Goal: Navigation & Orientation: Understand site structure

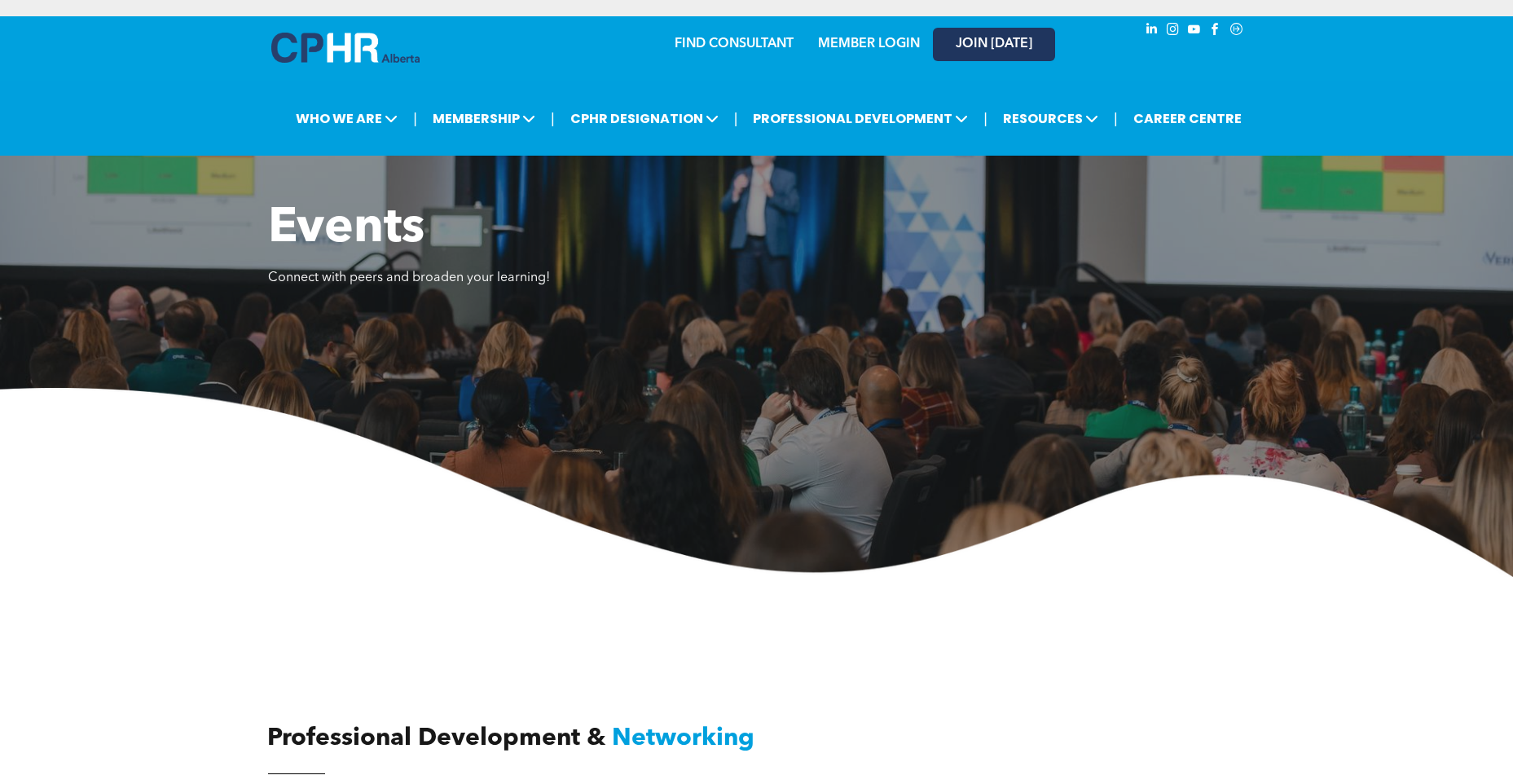
click at [976, 47] on span "JOIN [DATE]" at bounding box center [994, 44] width 76 height 15
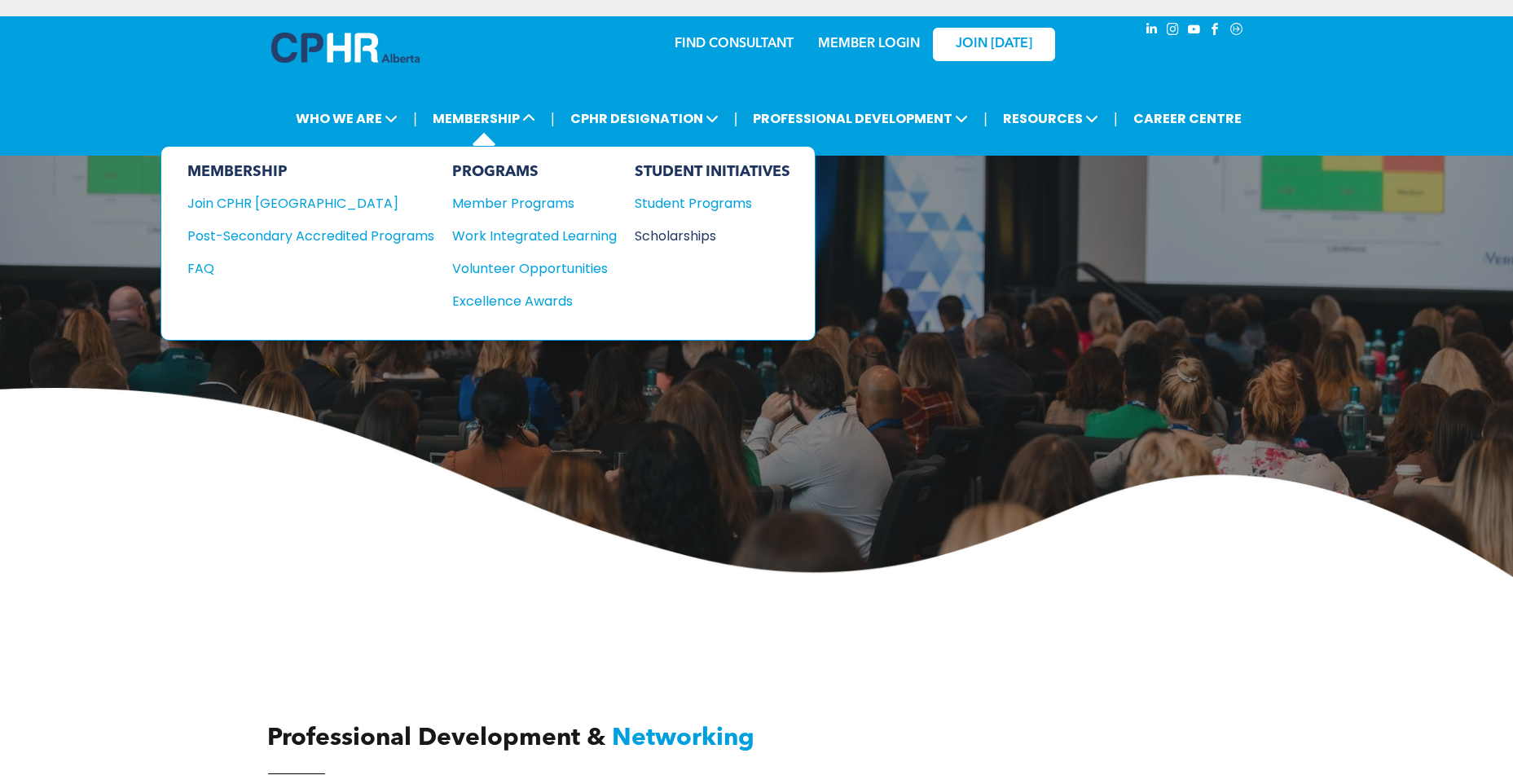
click at [665, 236] on div "Scholarships" at bounding box center [705, 236] width 141 height 20
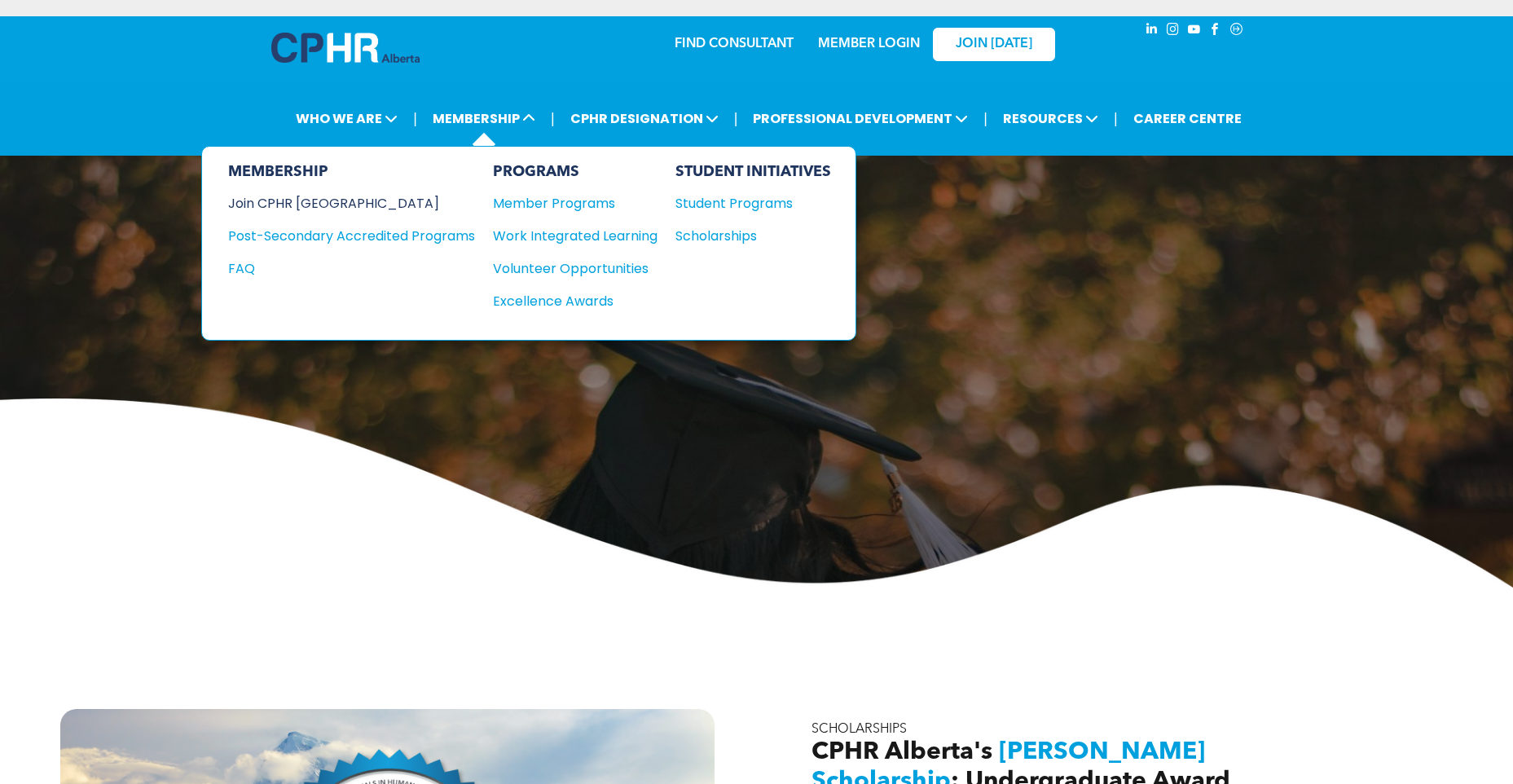
click at [316, 203] on div "Join CPHR [GEOGRAPHIC_DATA]" at bounding box center [340, 203] width 223 height 20
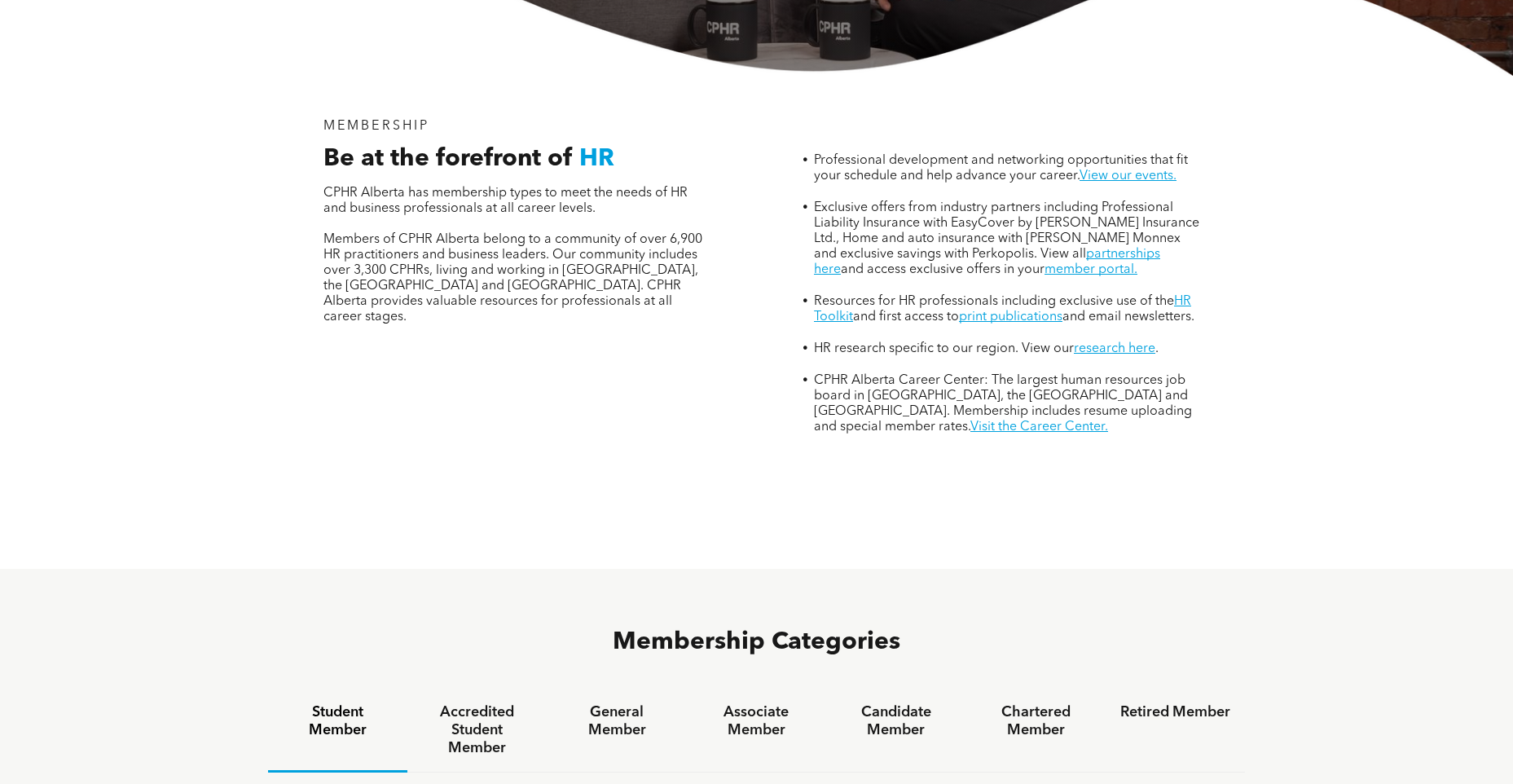
scroll to position [489, 0]
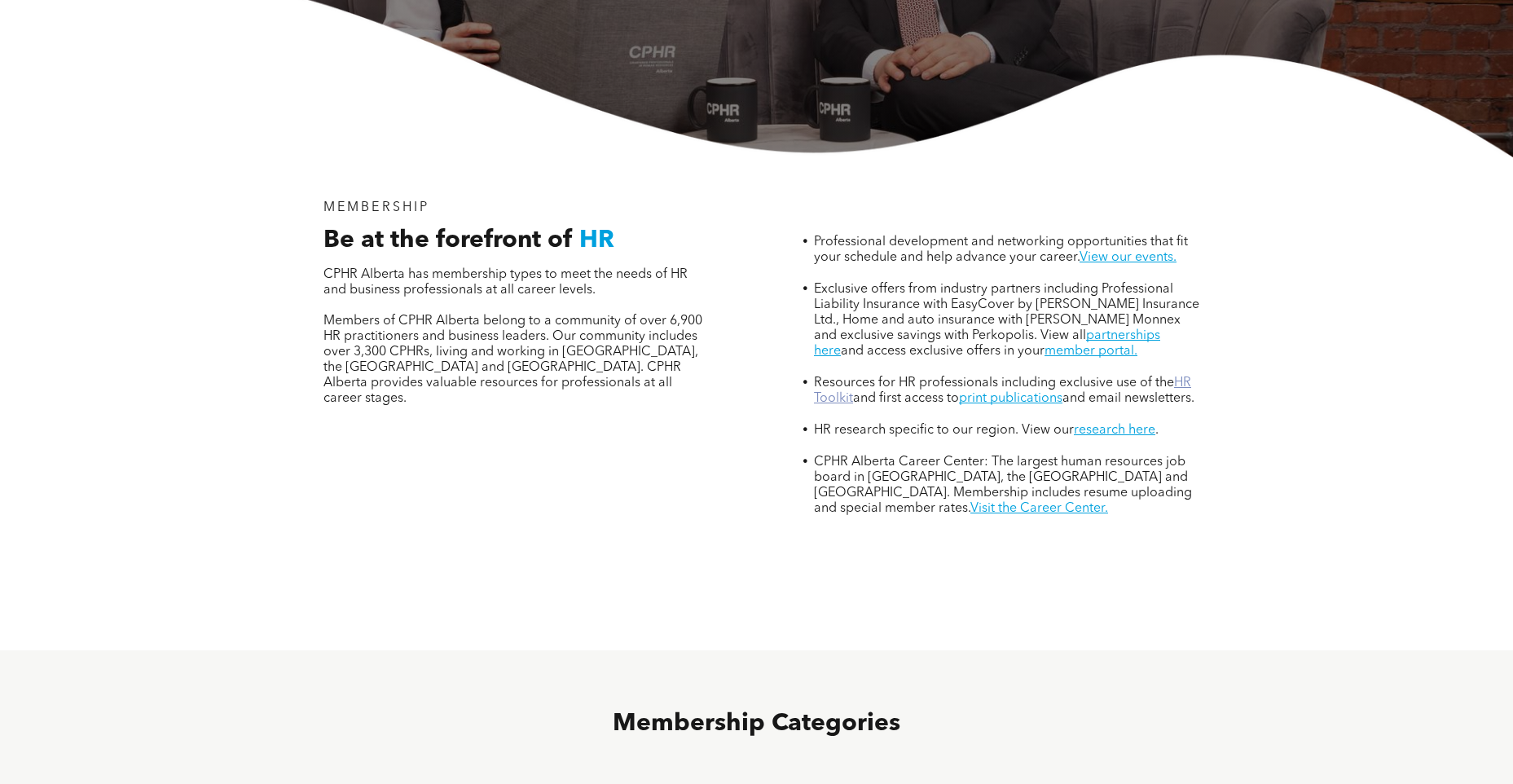
click at [826, 377] on link "HR Toolkit" at bounding box center [1003, 391] width 378 height 29
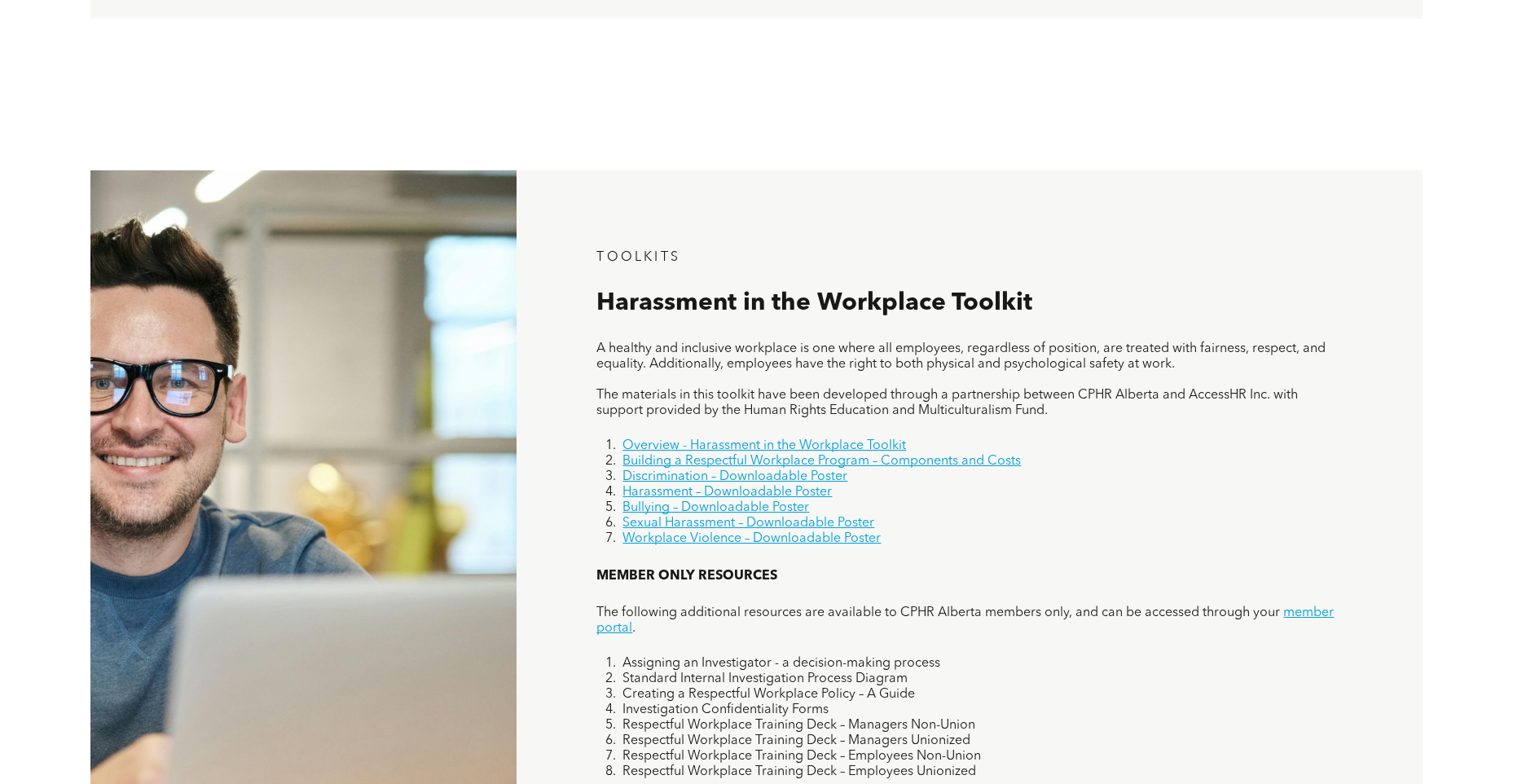
scroll to position [978, 0]
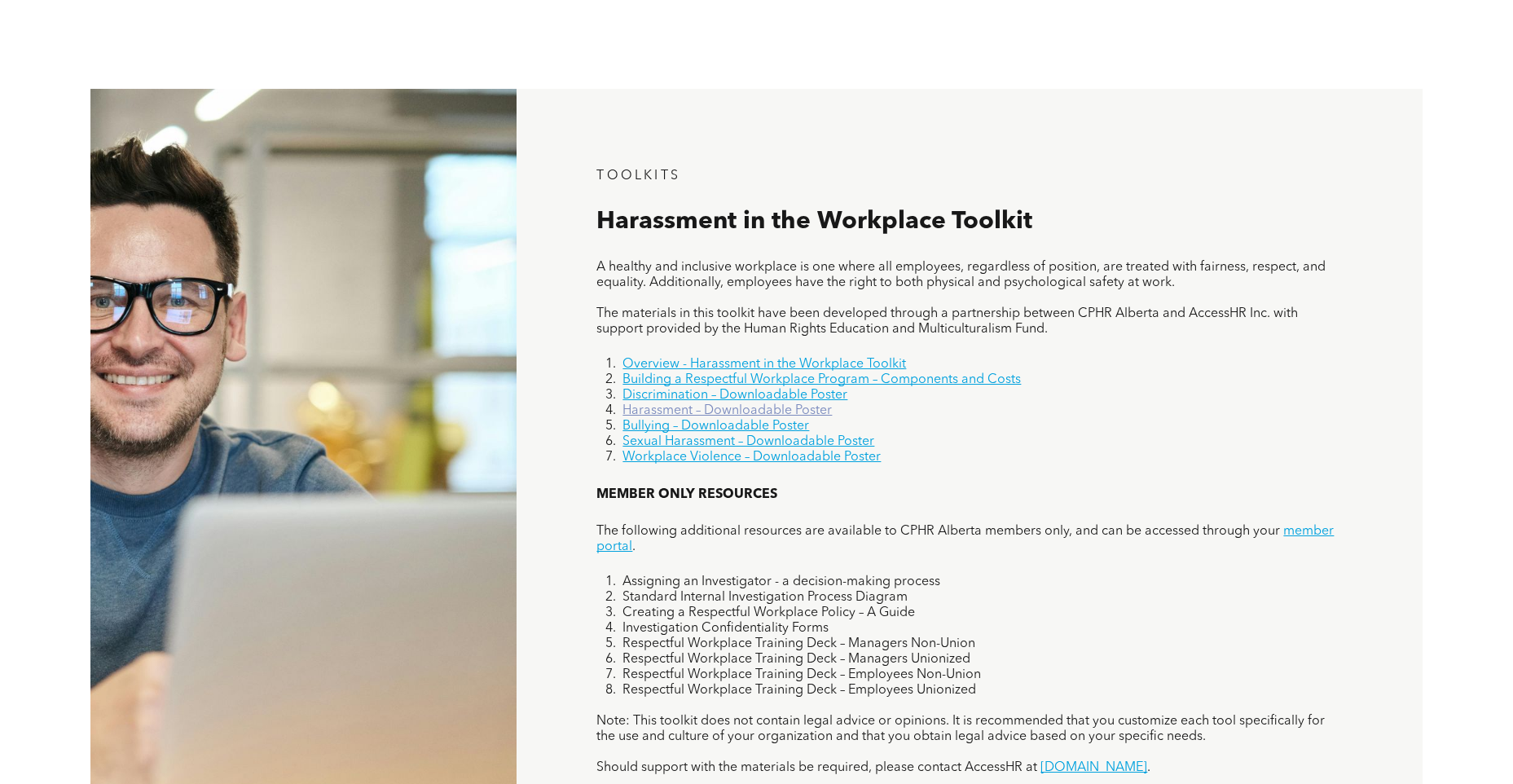
click at [806, 411] on link "Harassment – Downloadable Poster" at bounding box center [726, 410] width 209 height 13
click at [702, 380] on link "Building a Respectful Workplace Program – Components and Costs" at bounding box center [821, 379] width 399 height 13
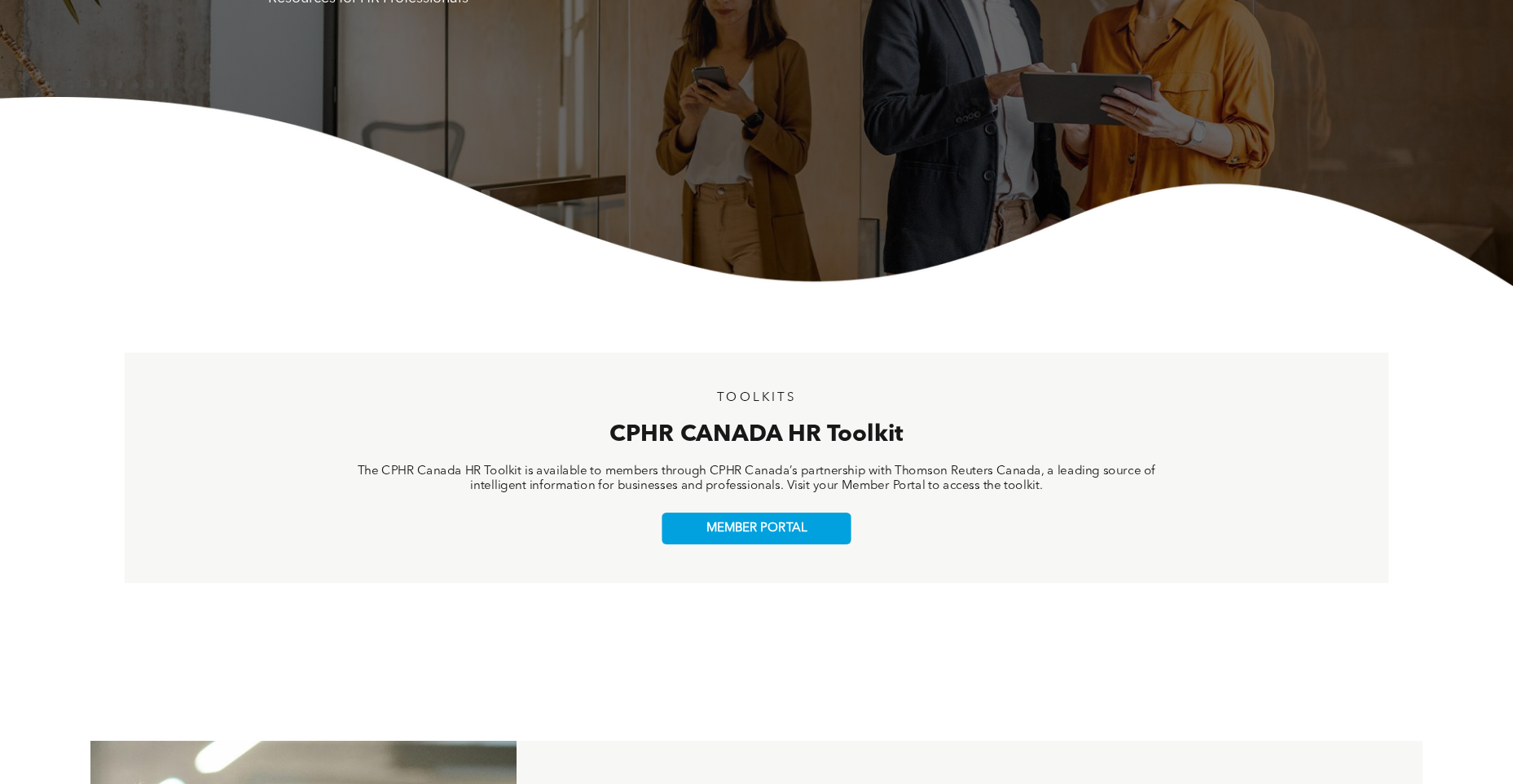
scroll to position [0, 0]
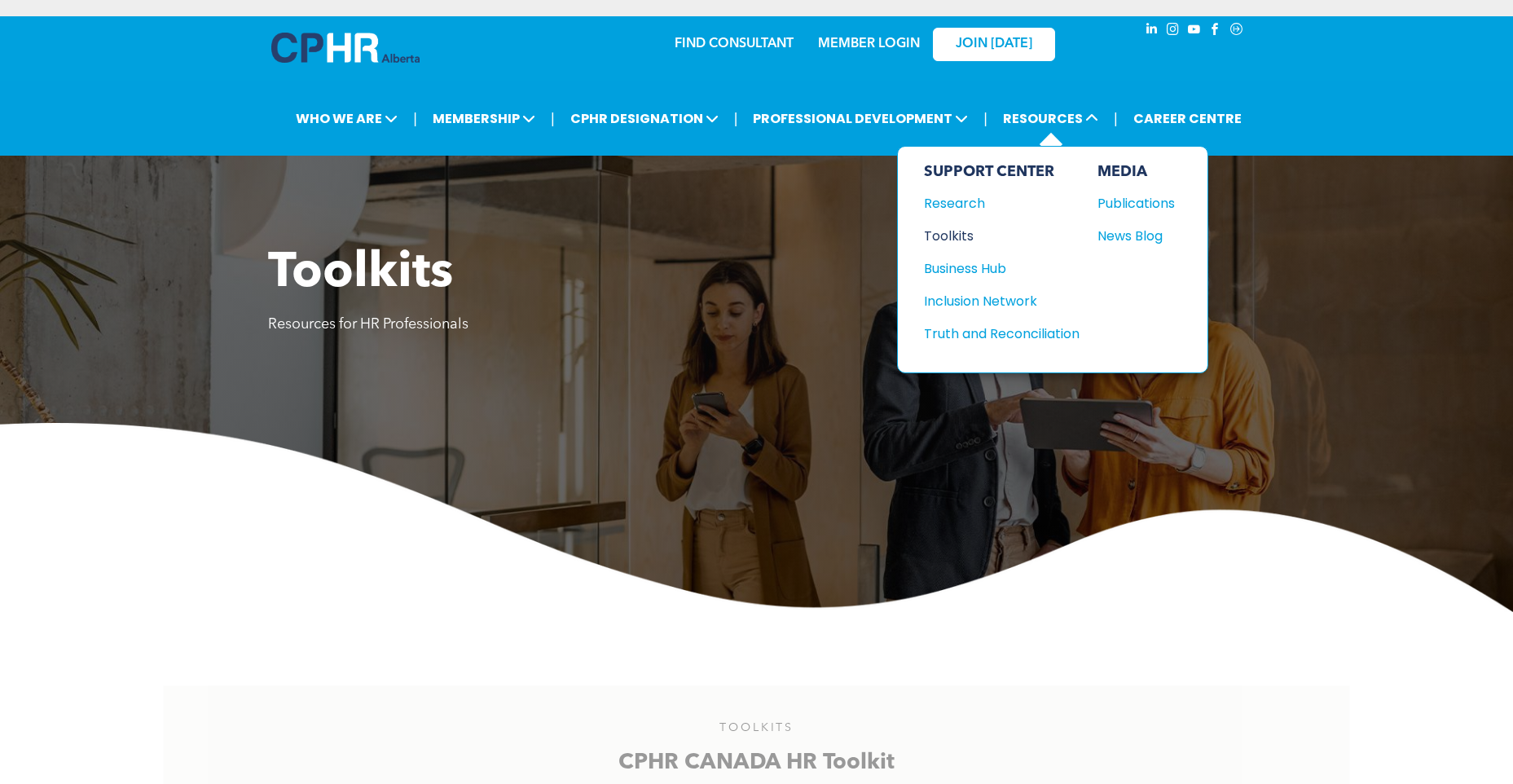
click at [953, 228] on div "Toolkits" at bounding box center [995, 236] width 141 height 20
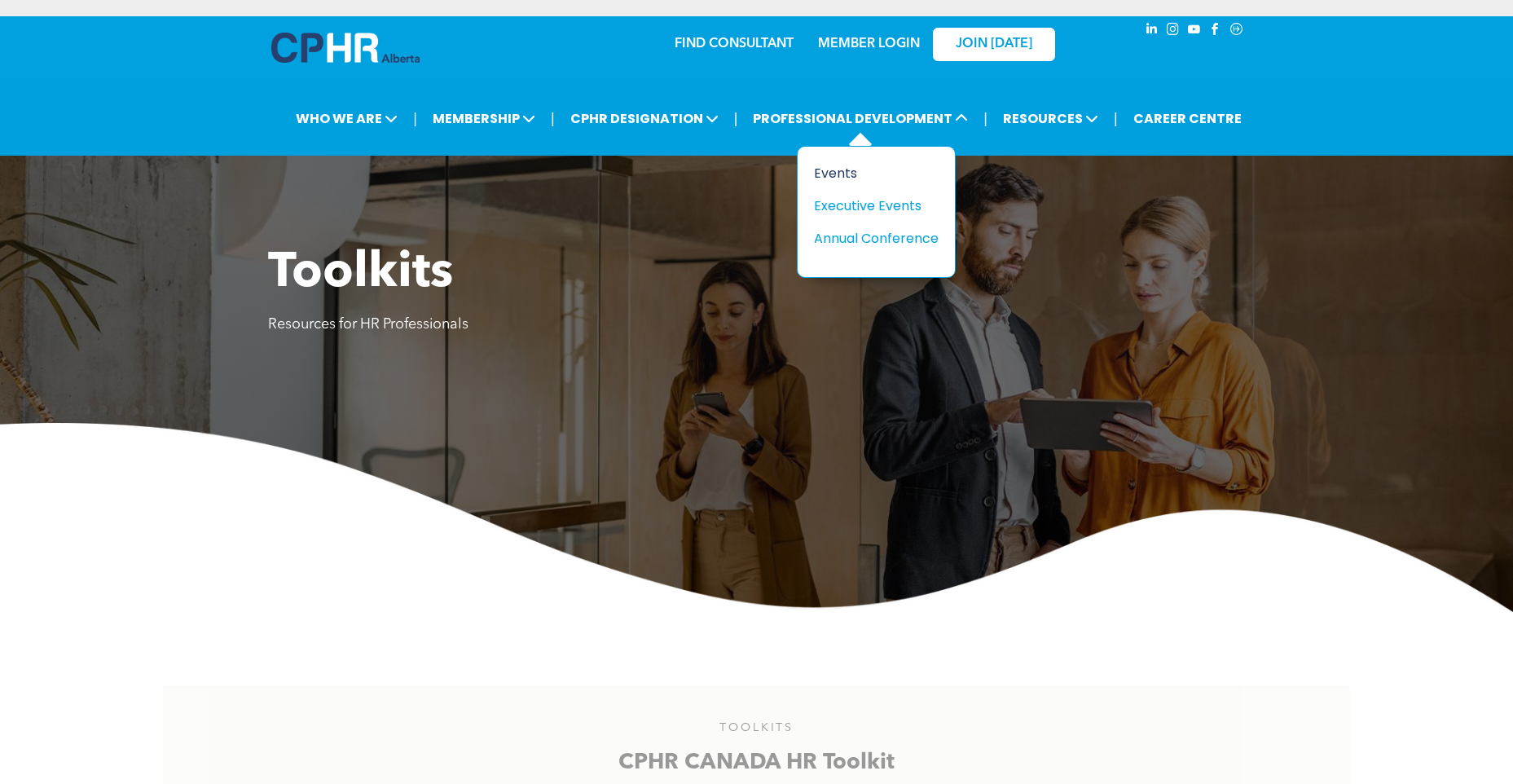
click at [848, 165] on div "Events" at bounding box center [870, 174] width 113 height 20
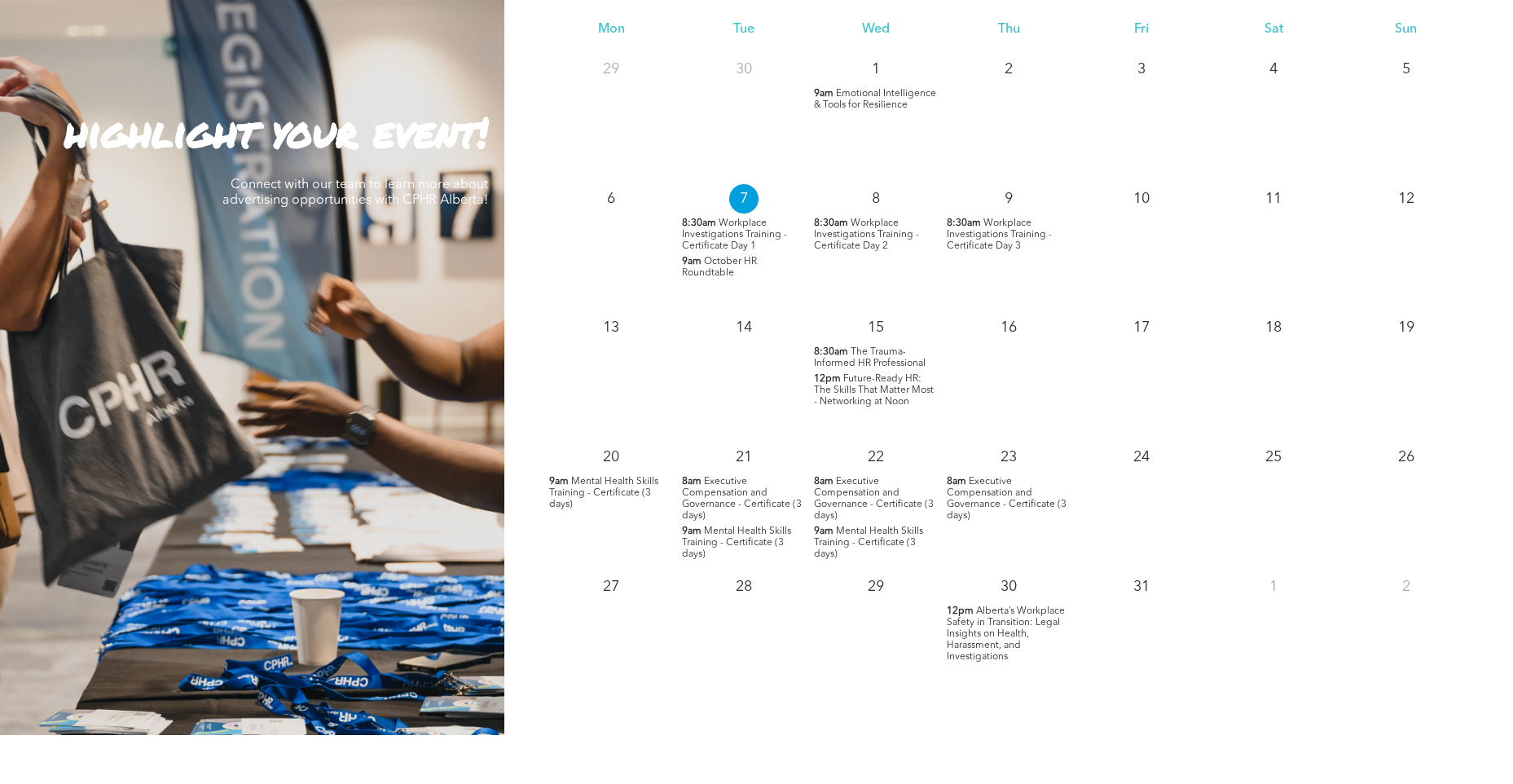
scroll to position [1630, 0]
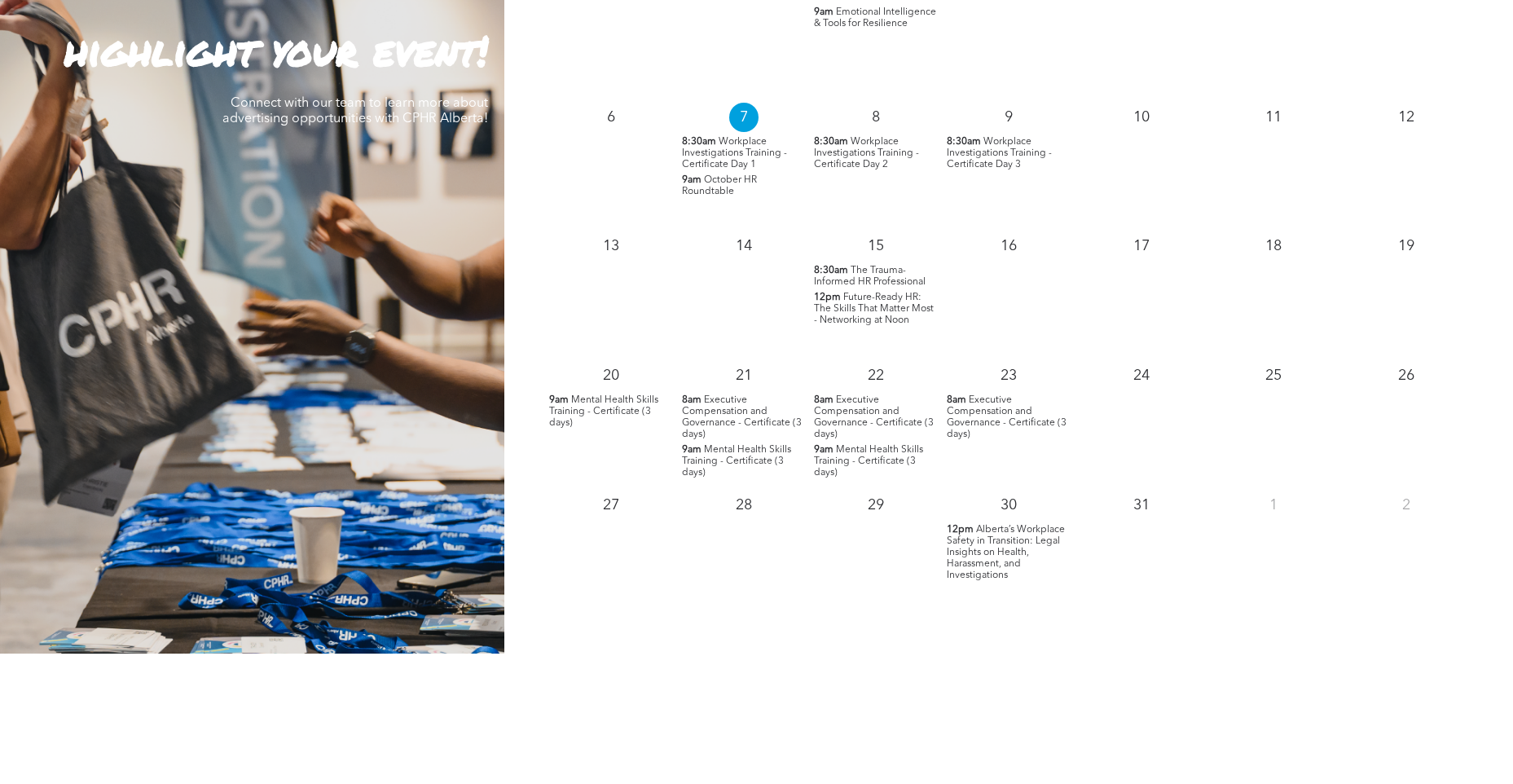
click at [600, 403] on span "Mental Health Skills Training - Certificate (3 days)" at bounding box center [604, 411] width 109 height 33
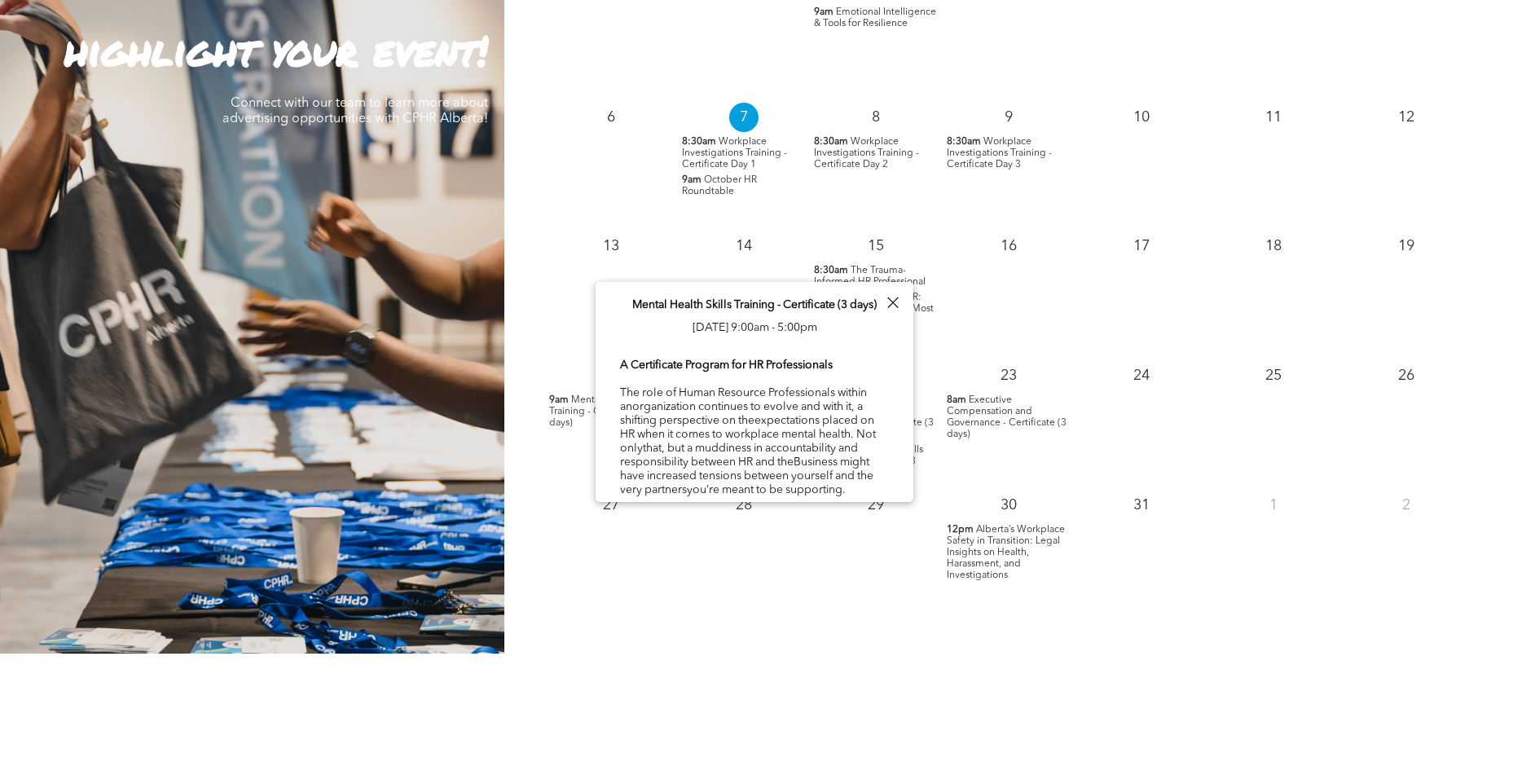
click at [577, 570] on div "27" at bounding box center [611, 549] width 133 height 130
click at [890, 301] on div at bounding box center [892, 303] width 22 height 22
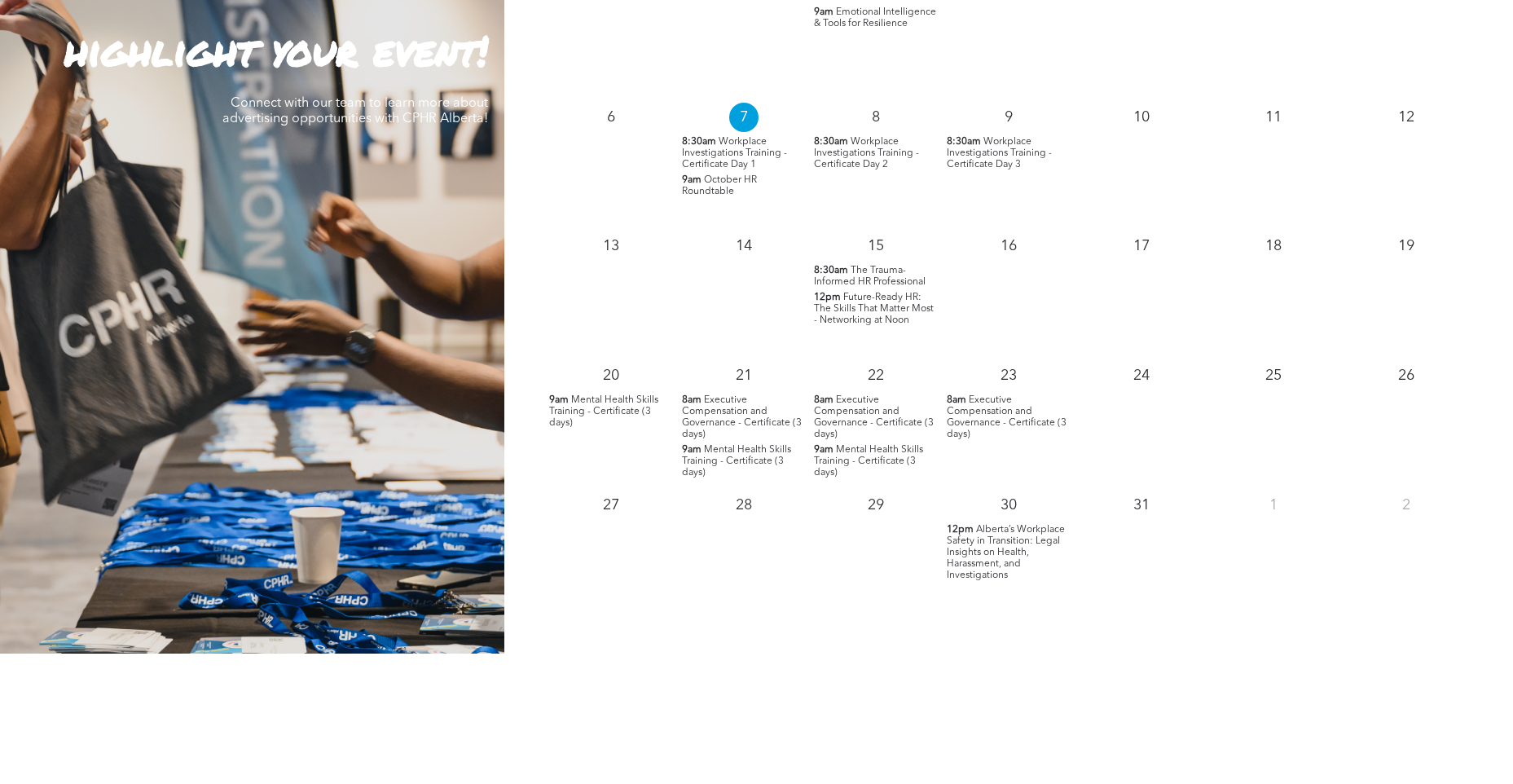
scroll to position [1549, 0]
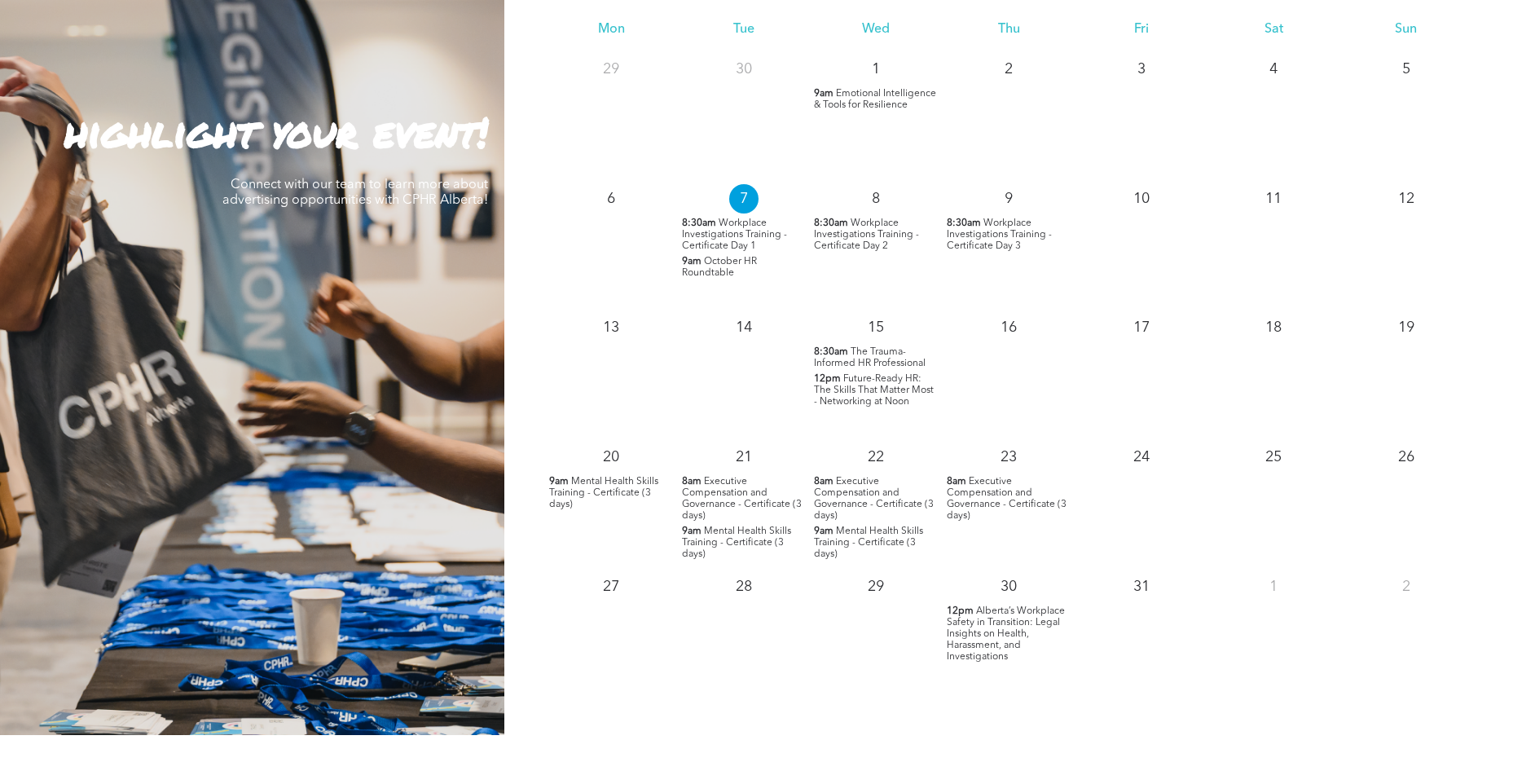
click at [851, 99] on span "Emotional Intelligence & Tools for Resilience" at bounding box center [875, 99] width 122 height 21
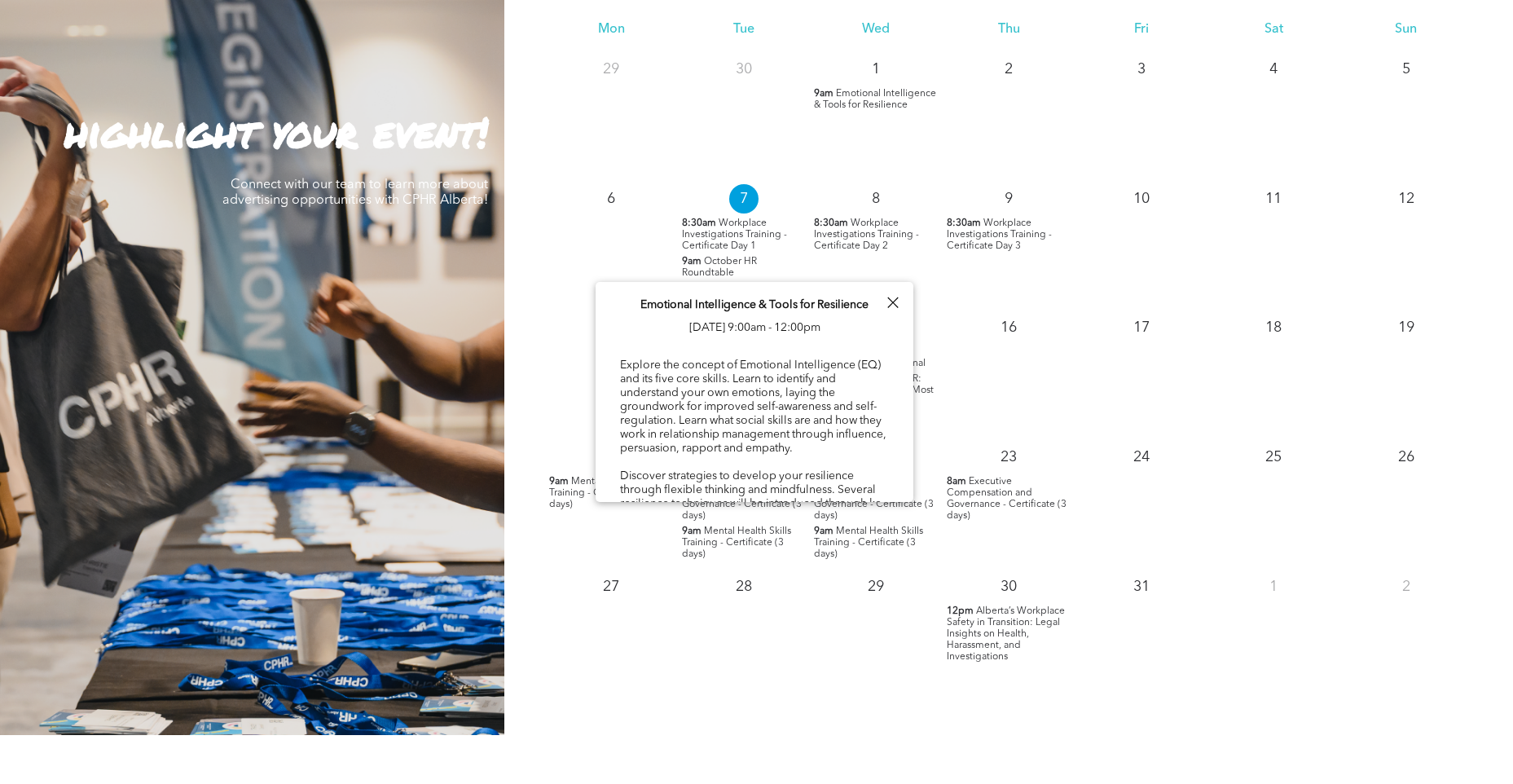
click at [899, 304] on div at bounding box center [892, 303] width 22 height 22
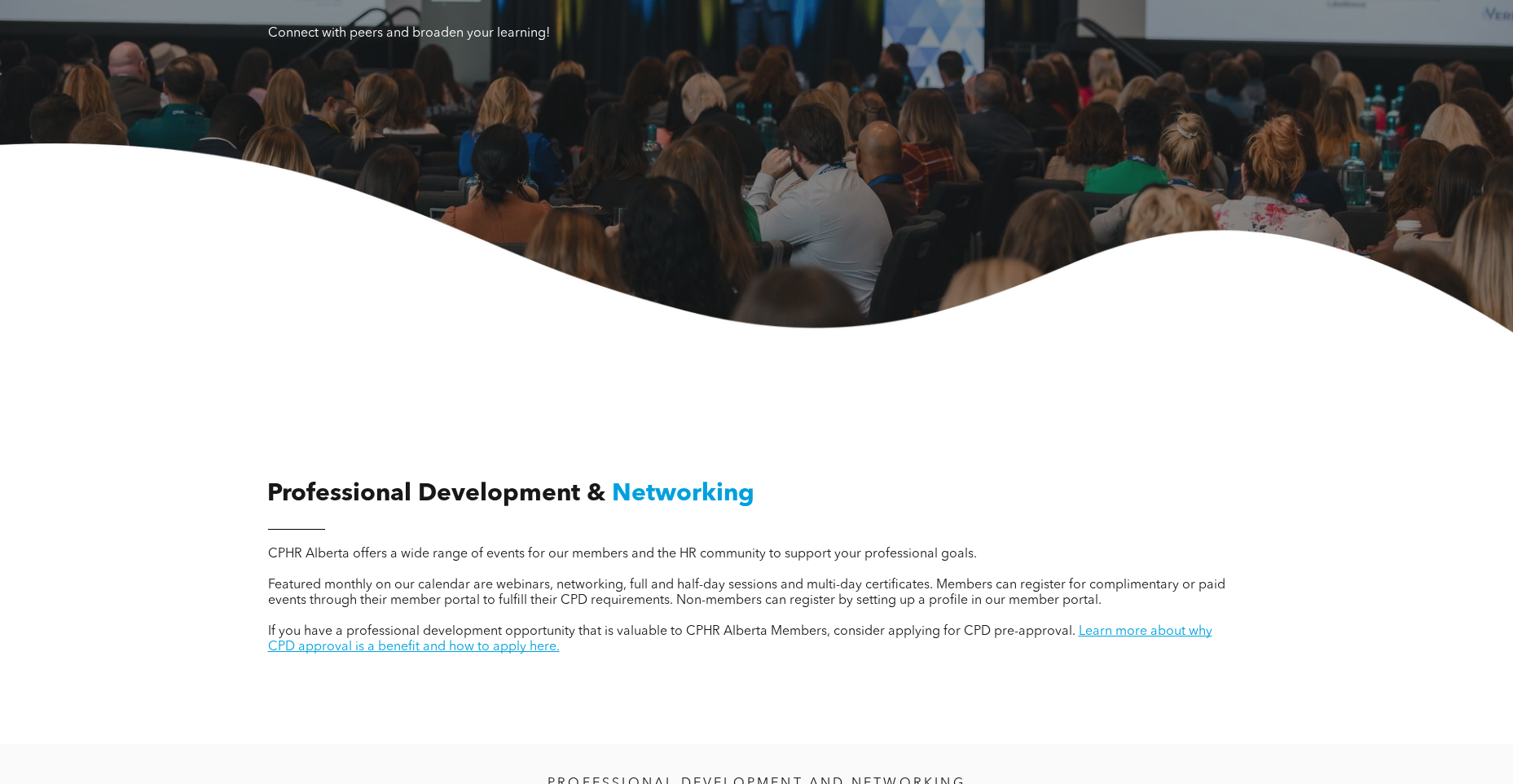
scroll to position [0, 0]
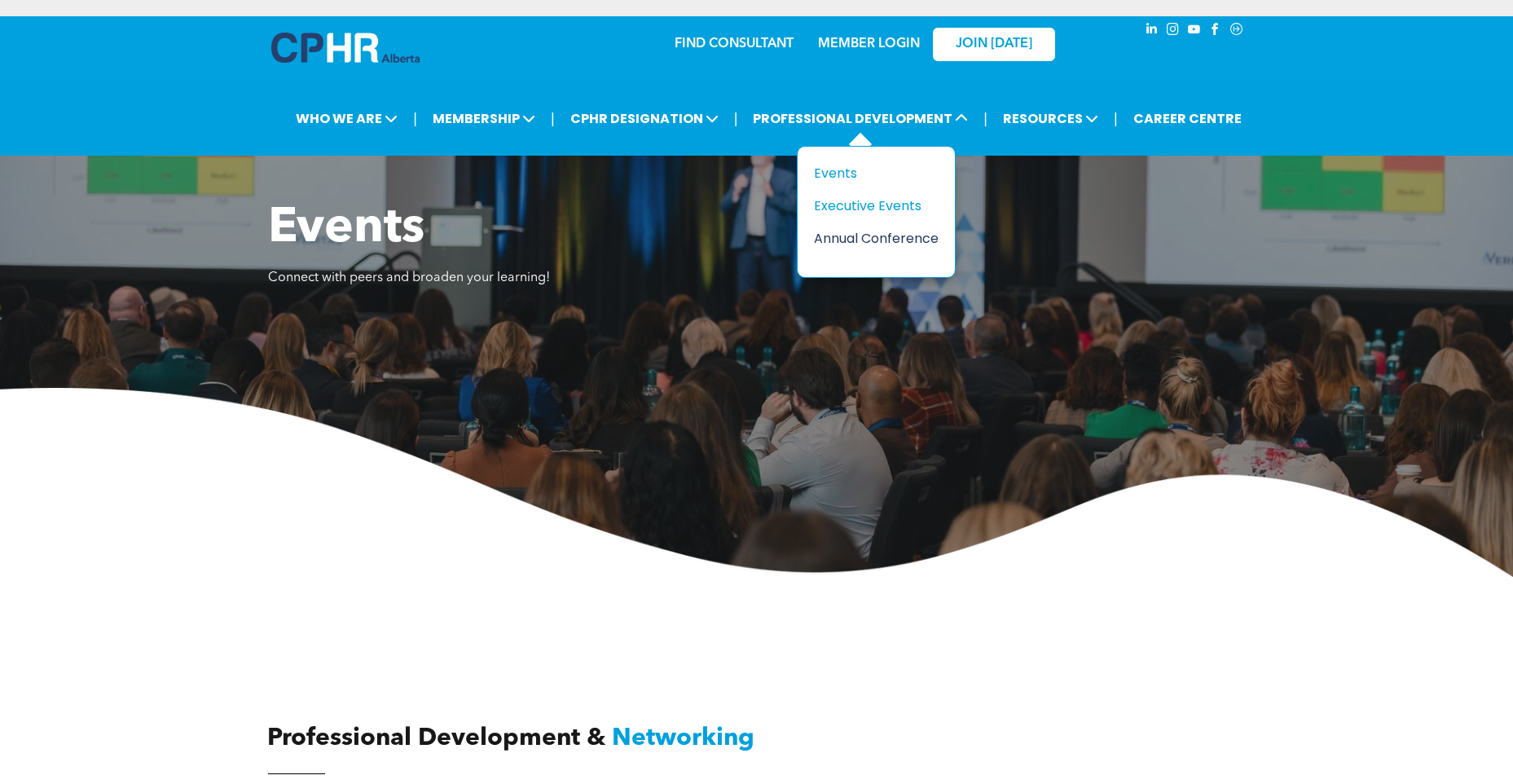
click at [841, 238] on div "Annual Conference" at bounding box center [870, 239] width 113 height 20
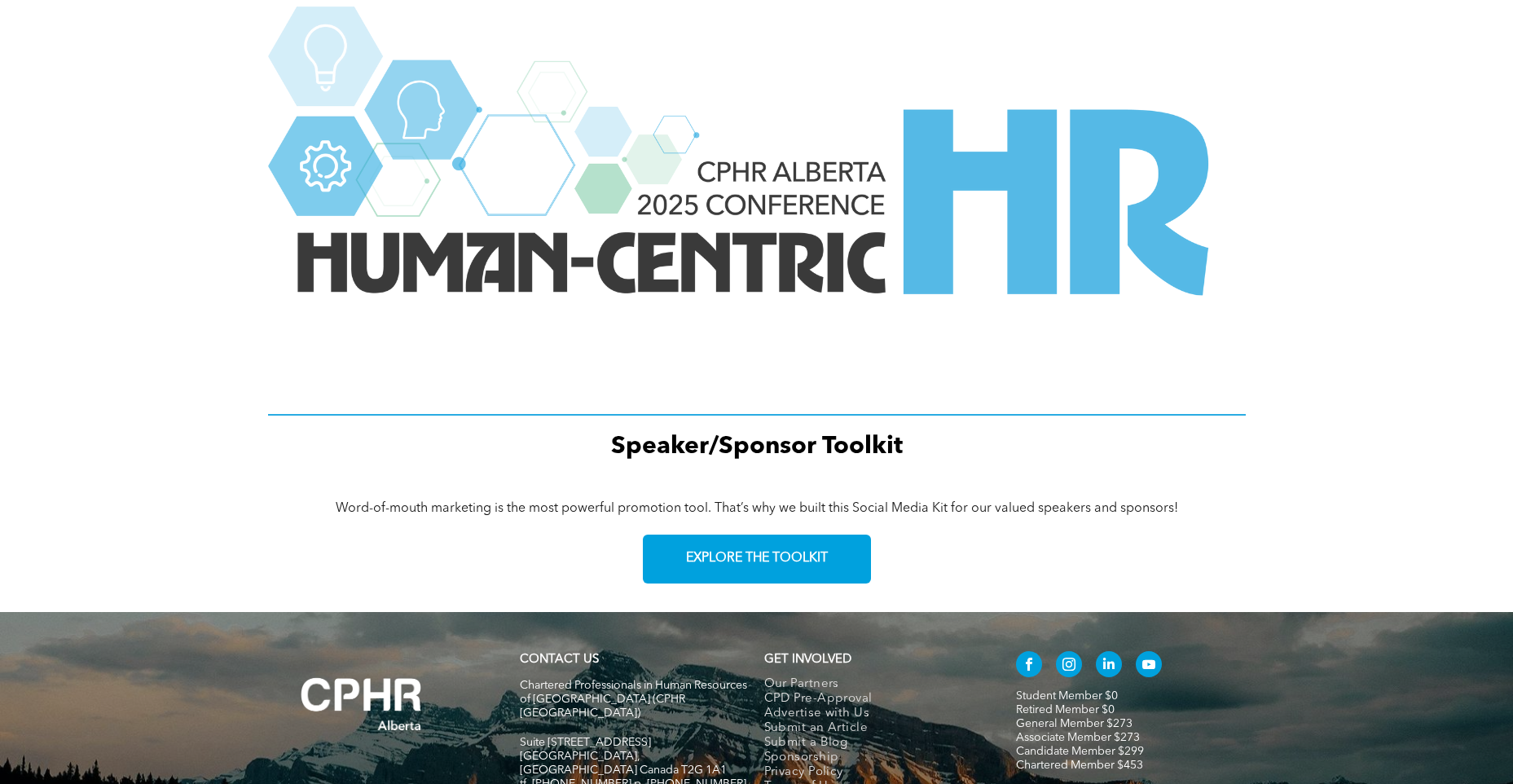
scroll to position [2119, 0]
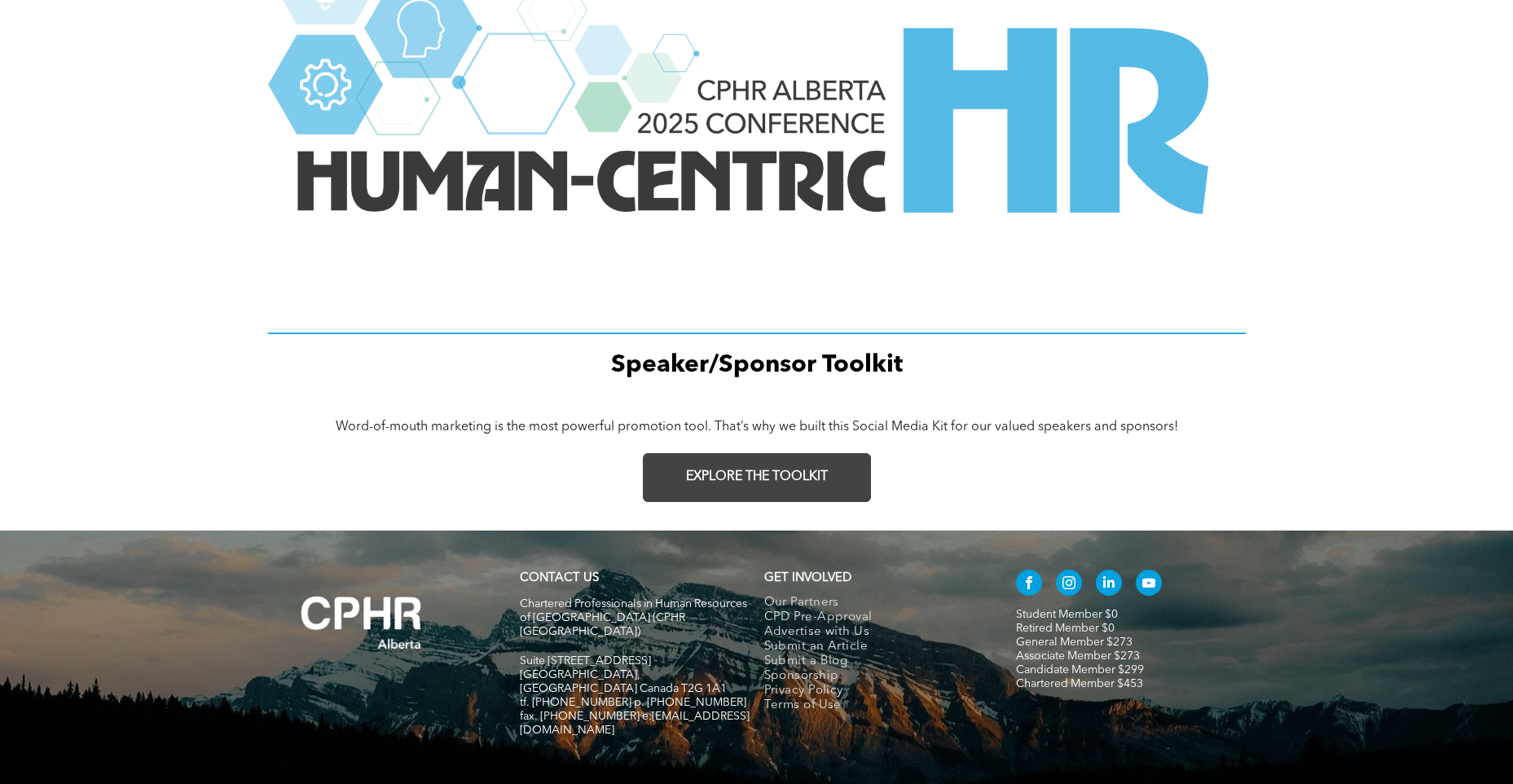
click at [737, 461] on link "EXPLORE THE TOOLKIT" at bounding box center [757, 478] width 229 height 49
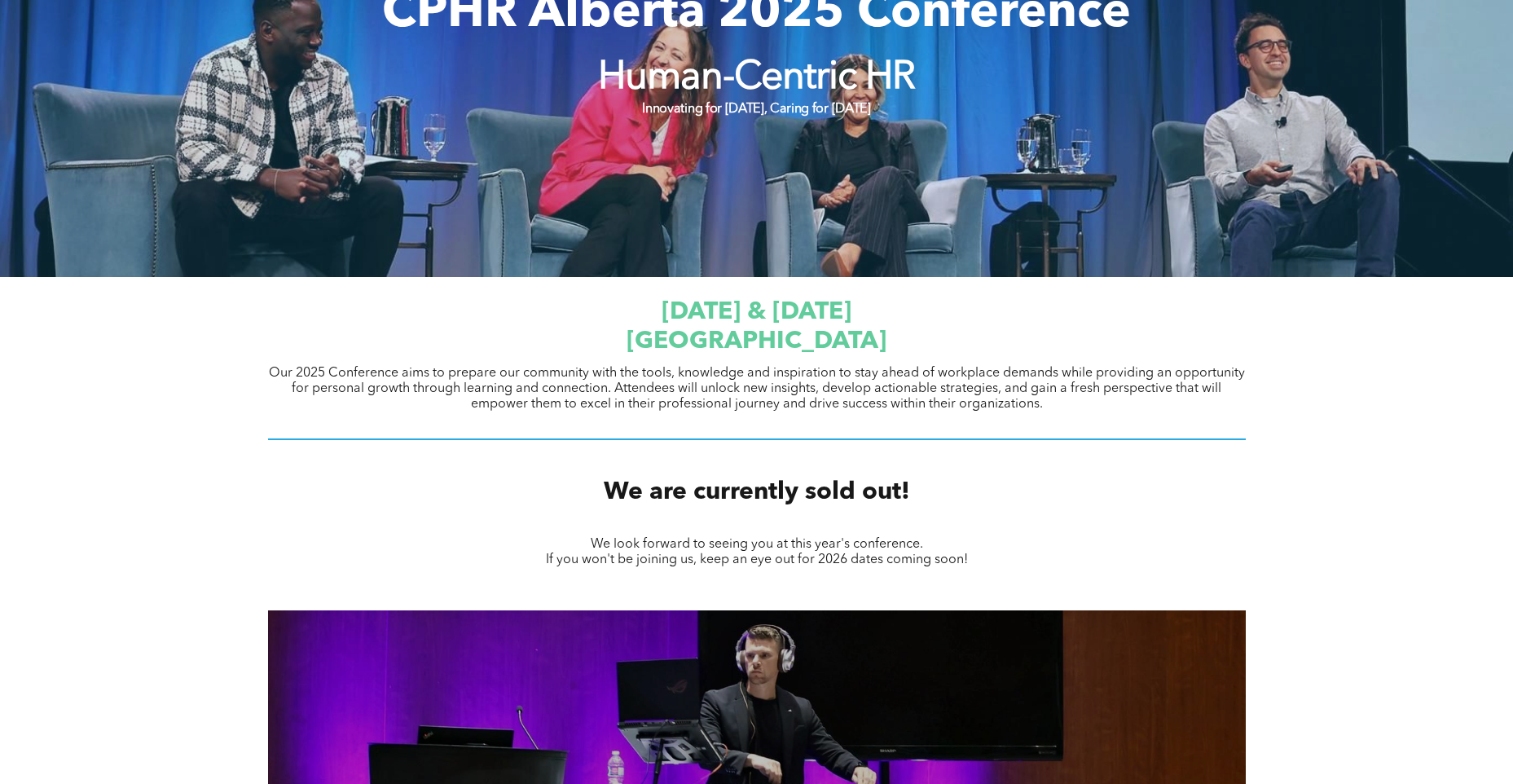
scroll to position [0, 0]
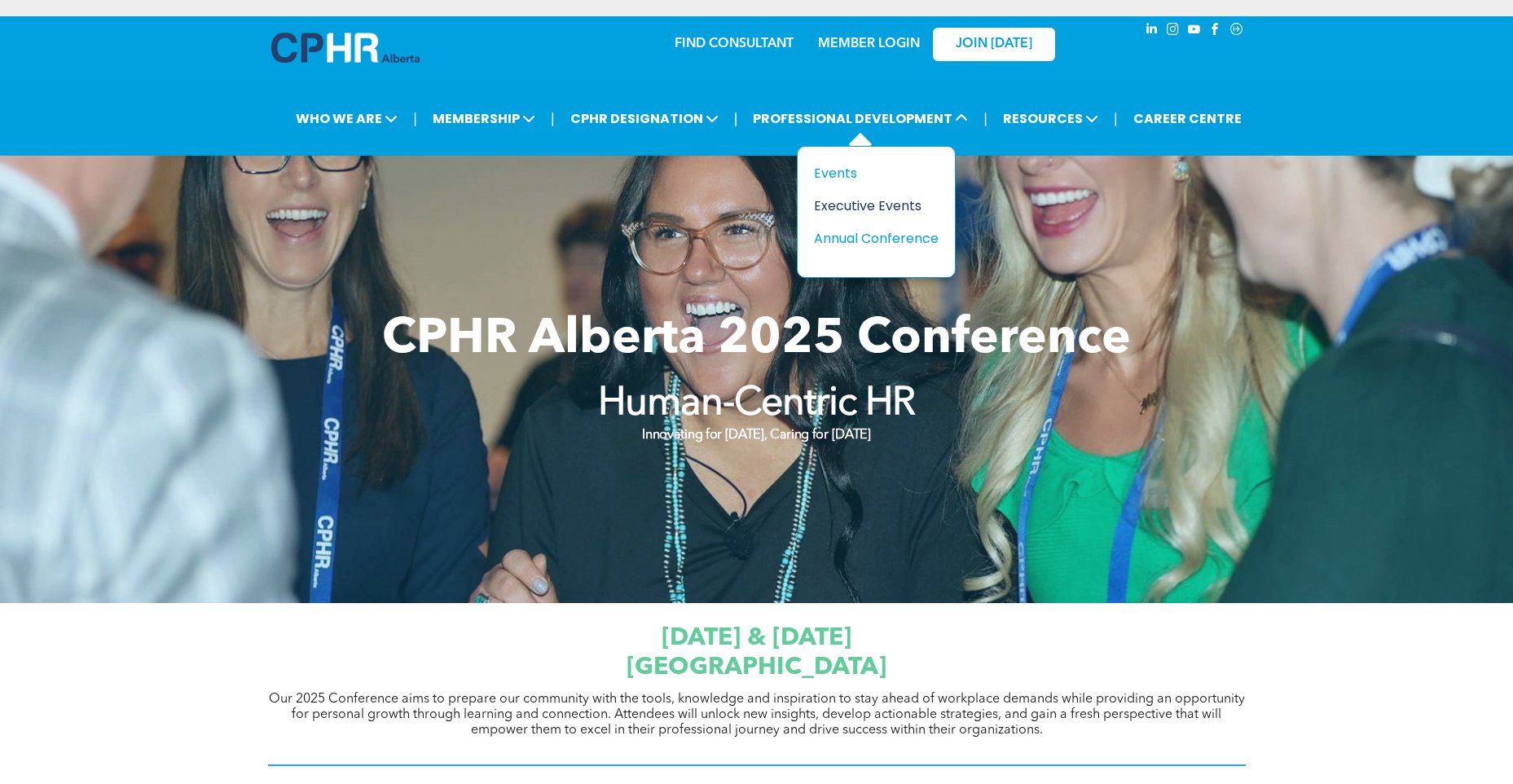
click at [853, 207] on div "Executive Events" at bounding box center [870, 206] width 113 height 20
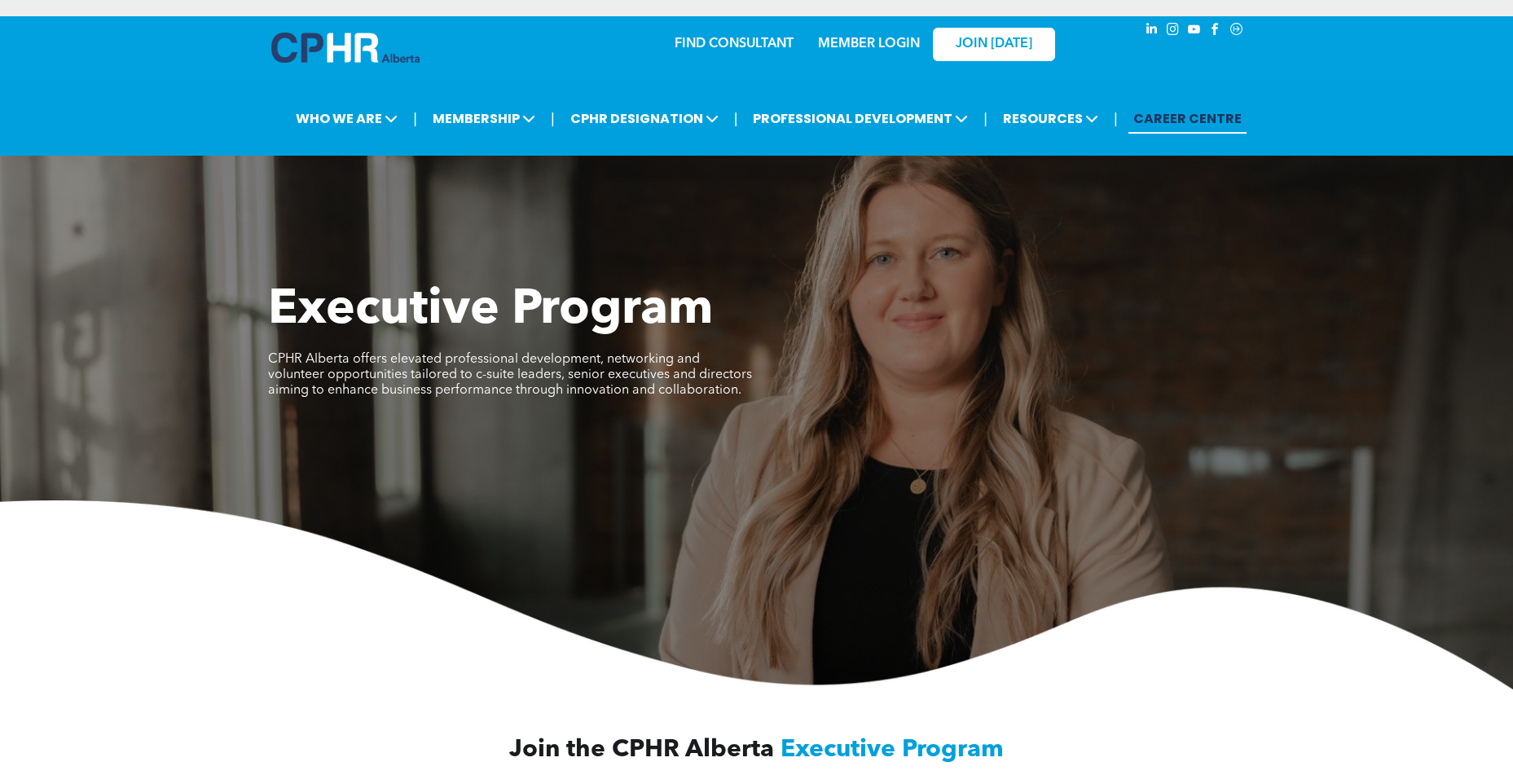
click at [1162, 119] on link "CAREER CENTRE" at bounding box center [1188, 119] width 119 height 30
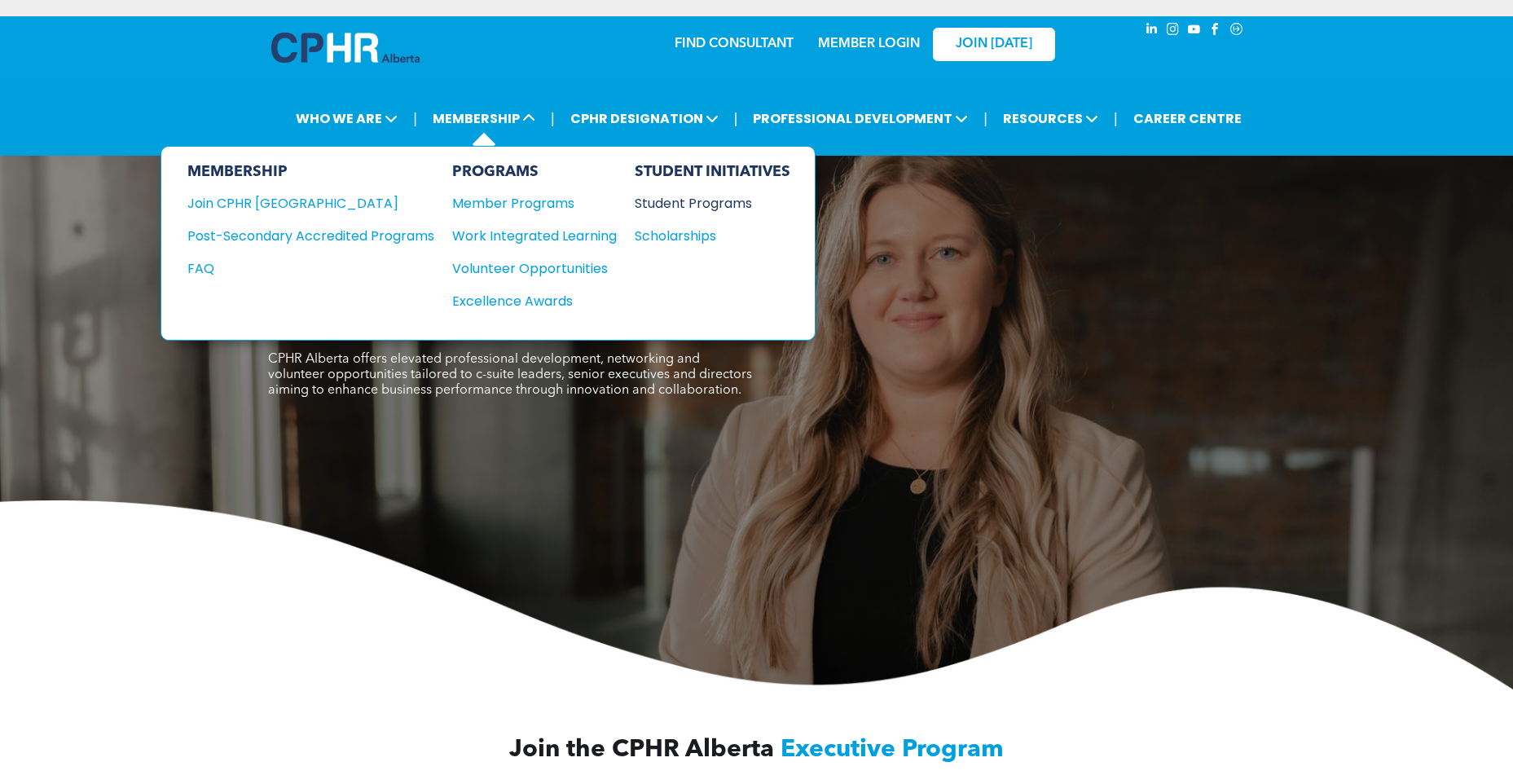
click at [674, 202] on div "Student Programs" at bounding box center [705, 203] width 141 height 20
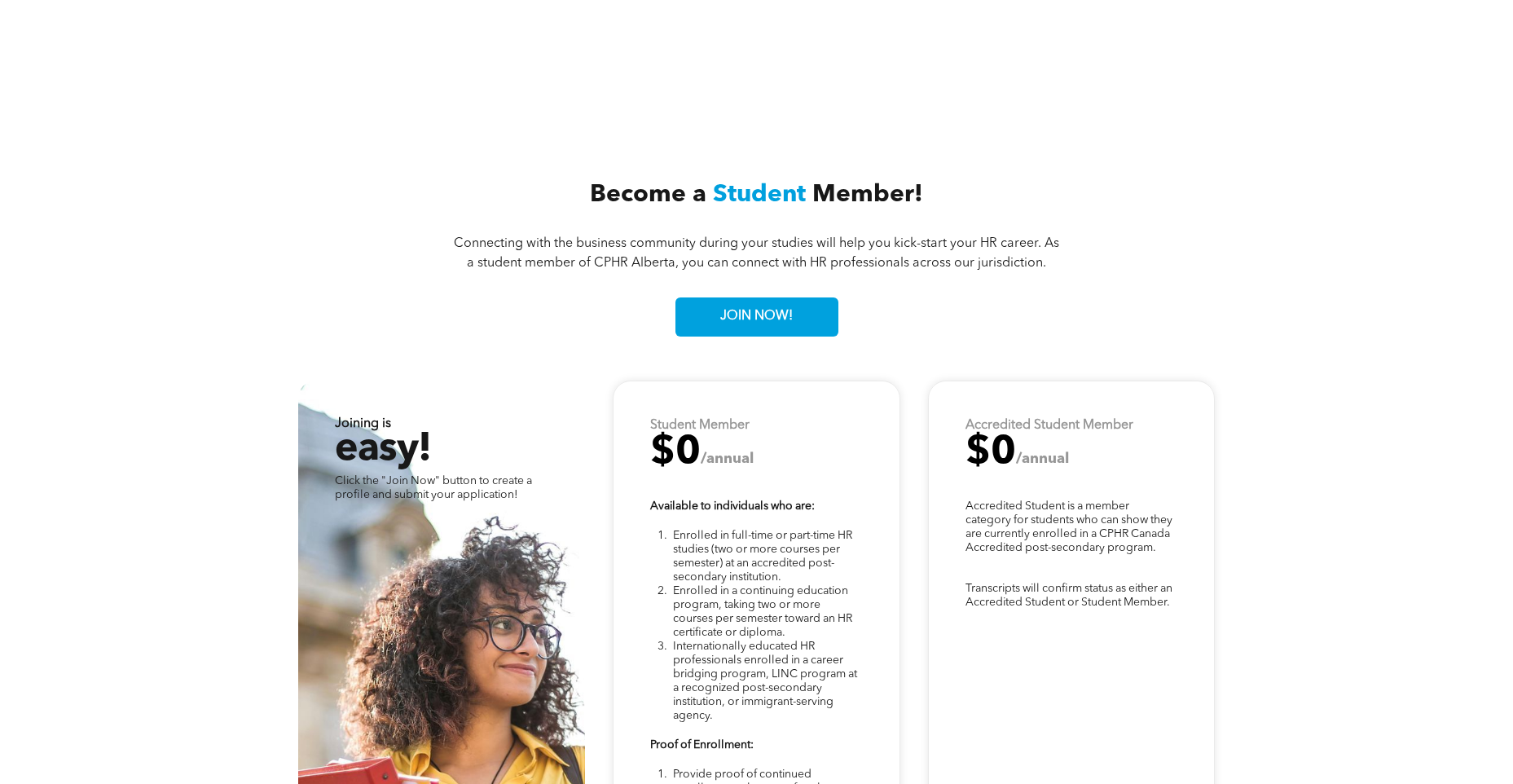
scroll to position [3776, 0]
